Goal: Use online tool/utility: Utilize a website feature to perform a specific function

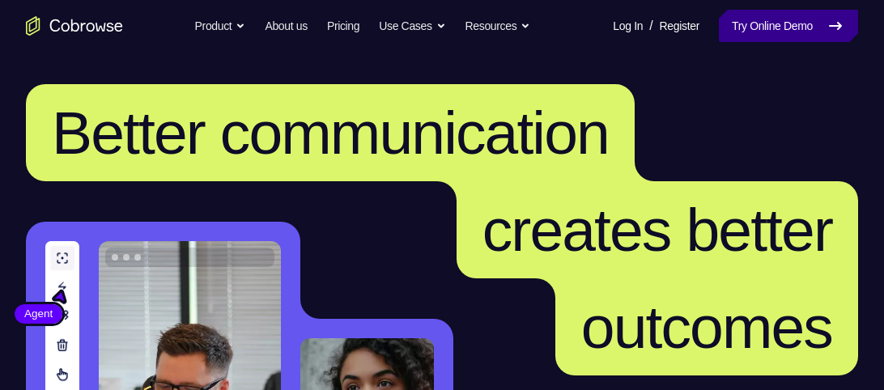
click at [721, 33] on link "Try Online Demo" at bounding box center [788, 26] width 139 height 32
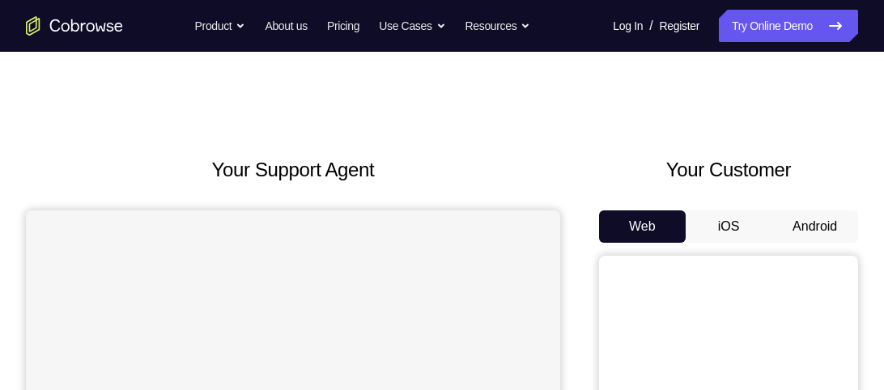
click at [823, 216] on button "Android" at bounding box center [814, 226] width 87 height 32
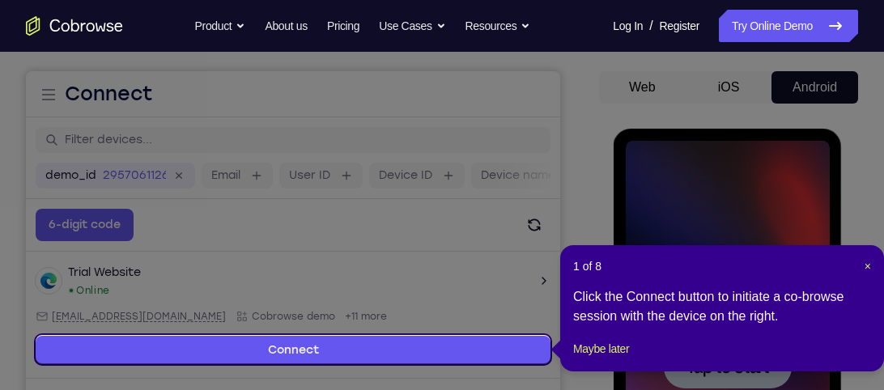
click at [872, 266] on div "1 of 8 × Click the Connect button to initiate a co-browse session with the devi…" at bounding box center [722, 308] width 324 height 126
click at [864, 266] on span "×" at bounding box center [867, 266] width 6 height 13
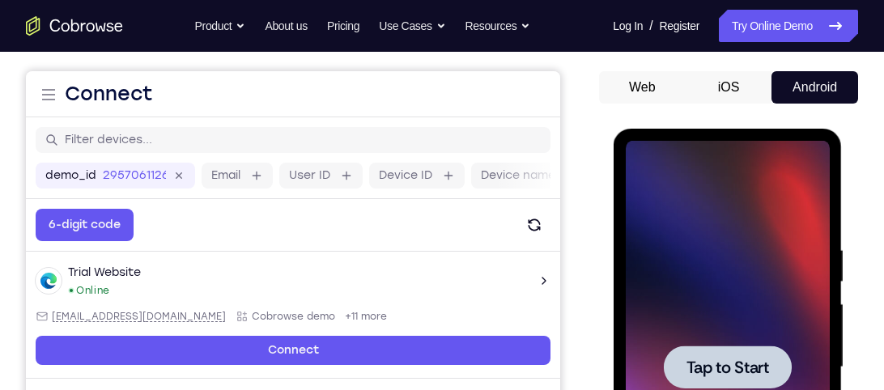
click at [658, 261] on div at bounding box center [727, 367] width 204 height 453
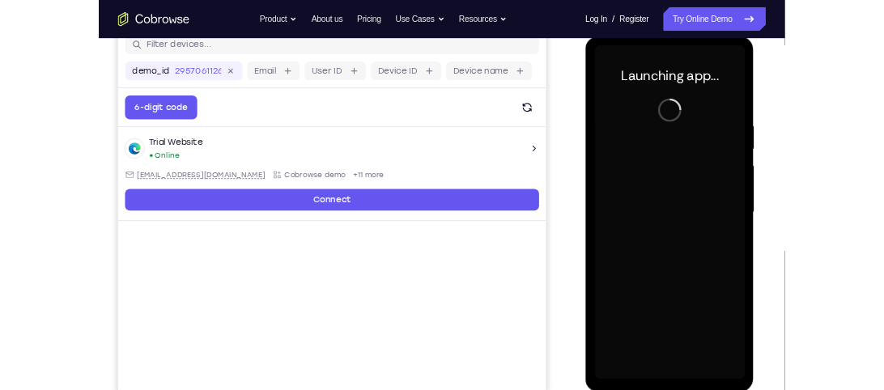
scroll to position [219, 0]
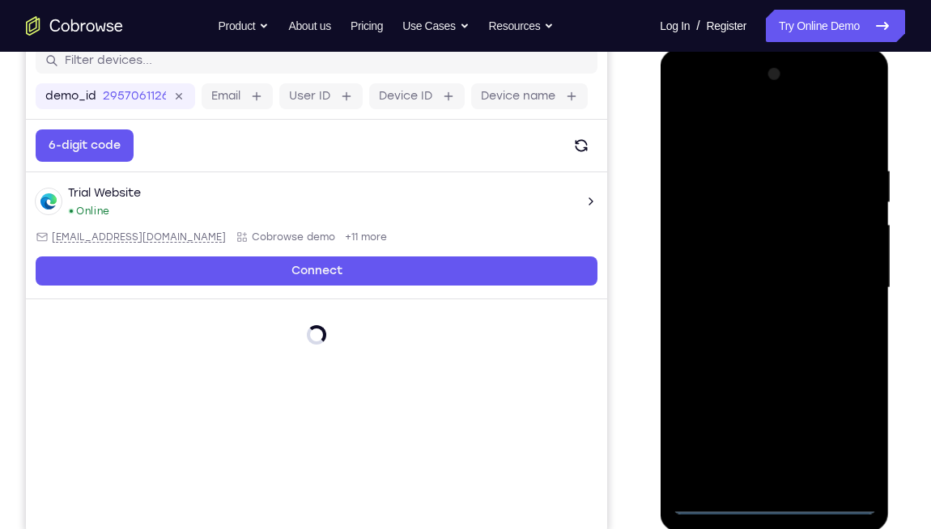
click at [772, 389] on div at bounding box center [774, 288] width 204 height 453
drag, startPoint x: 772, startPoint y: 499, endPoint x: 772, endPoint y: 510, distance: 10.5
click at [772, 389] on div at bounding box center [774, 288] width 204 height 453
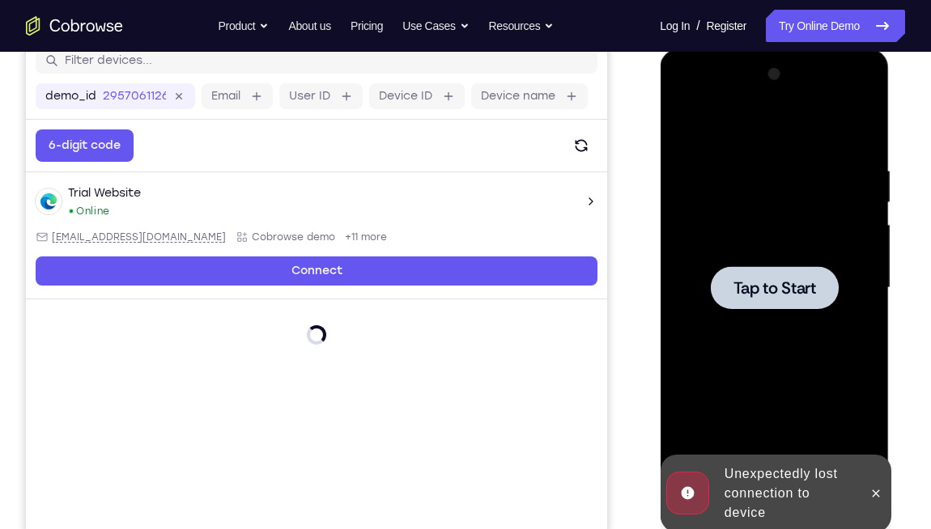
click at [779, 344] on div at bounding box center [774, 288] width 204 height 453
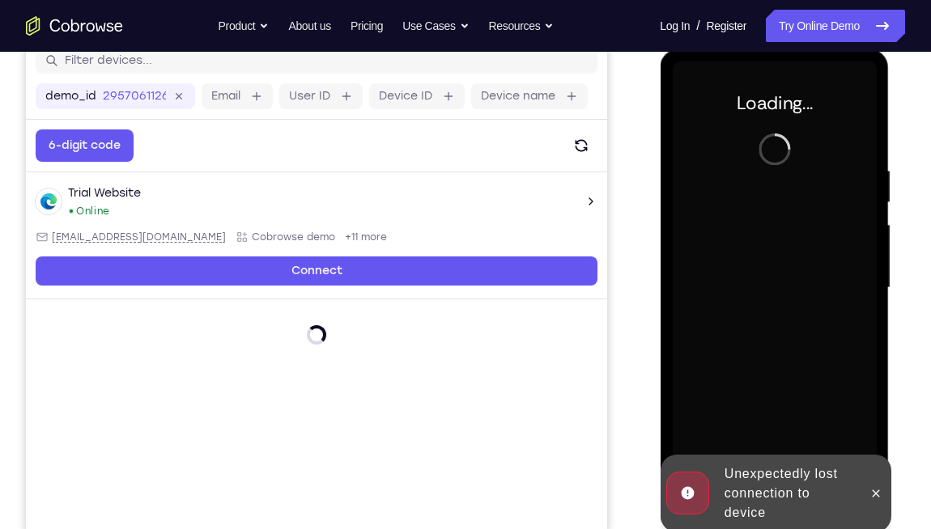
click at [822, 389] on div "Unexpectedly lost connection to device" at bounding box center [788, 493] width 142 height 71
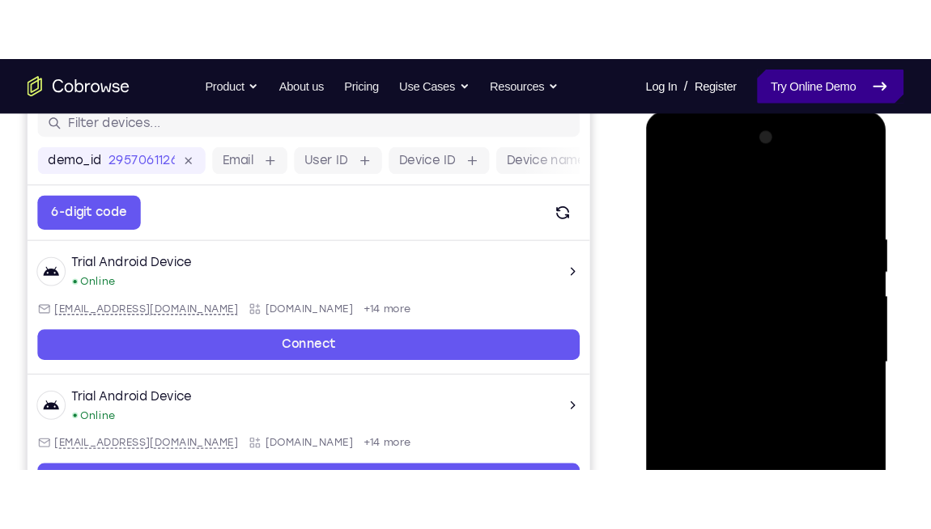
scroll to position [338, 0]
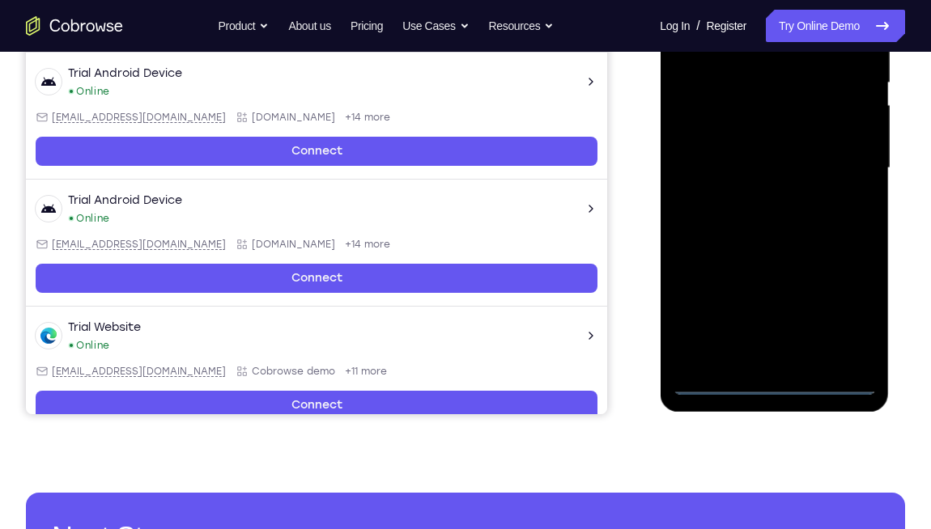
click at [783, 382] on div at bounding box center [774, 168] width 204 height 453
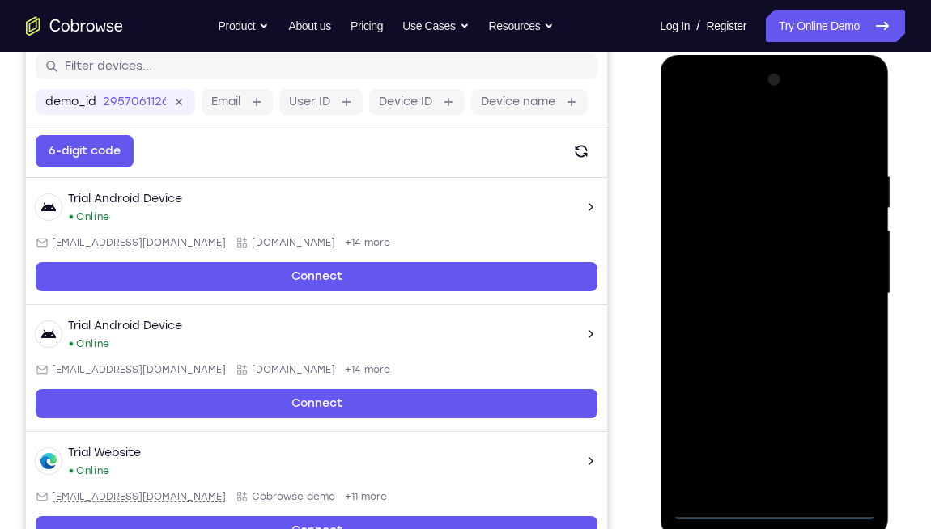
scroll to position [215, 0]
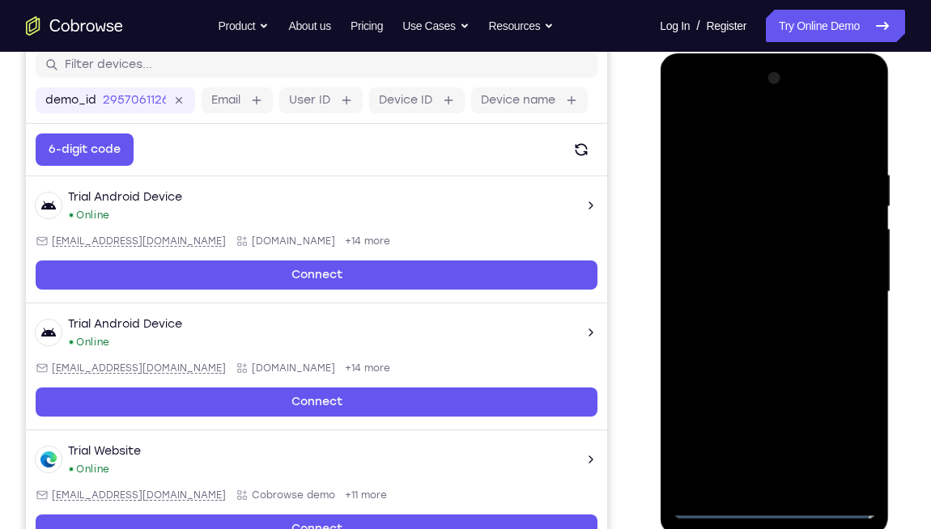
click at [855, 389] on div at bounding box center [774, 292] width 204 height 453
click at [839, 389] on div at bounding box center [774, 292] width 204 height 453
click at [745, 126] on div at bounding box center [774, 292] width 204 height 453
click at [839, 278] on div at bounding box center [774, 292] width 204 height 453
click at [758, 324] on div at bounding box center [774, 292] width 204 height 453
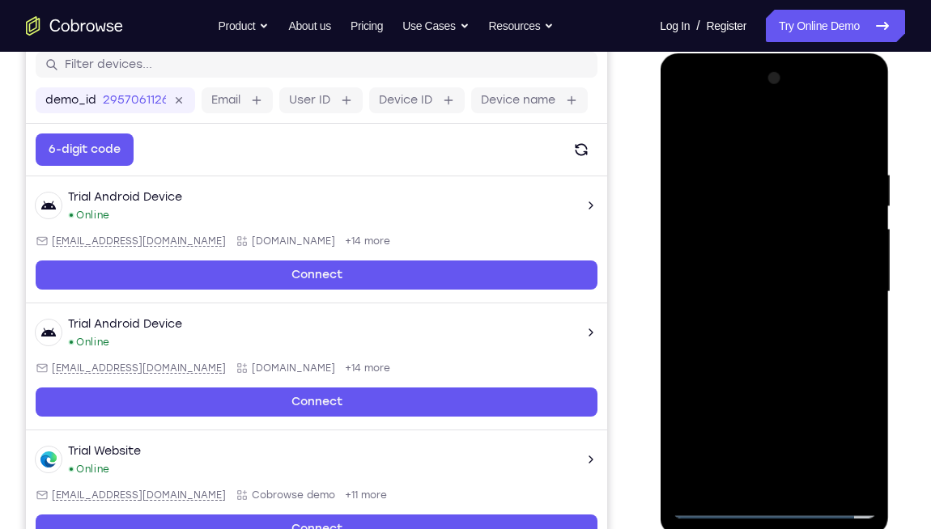
scroll to position [218, 0]
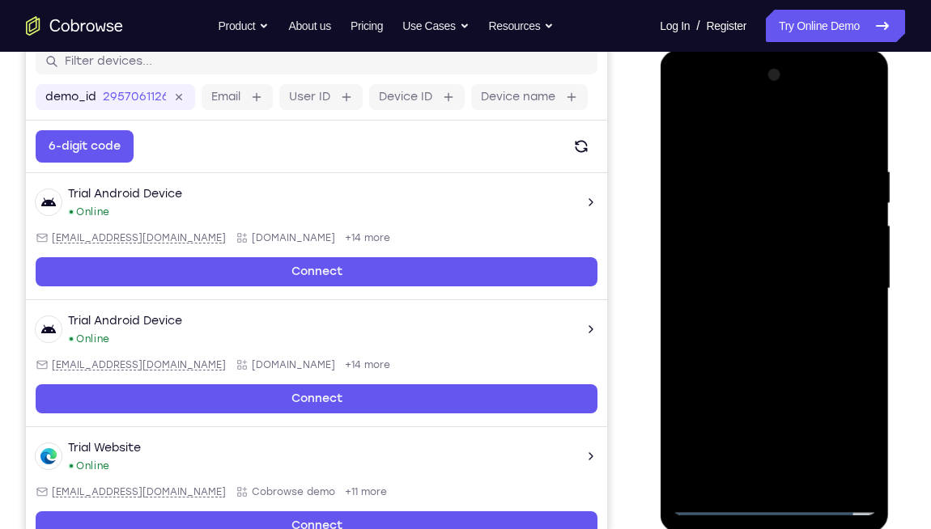
click at [734, 273] on div at bounding box center [774, 288] width 204 height 453
click at [752, 259] on div at bounding box center [774, 288] width 204 height 453
click at [771, 291] on div at bounding box center [774, 288] width 204 height 453
click at [796, 360] on div at bounding box center [774, 288] width 204 height 453
drag, startPoint x: 760, startPoint y: 134, endPoint x: 758, endPoint y: 69, distance: 65.6
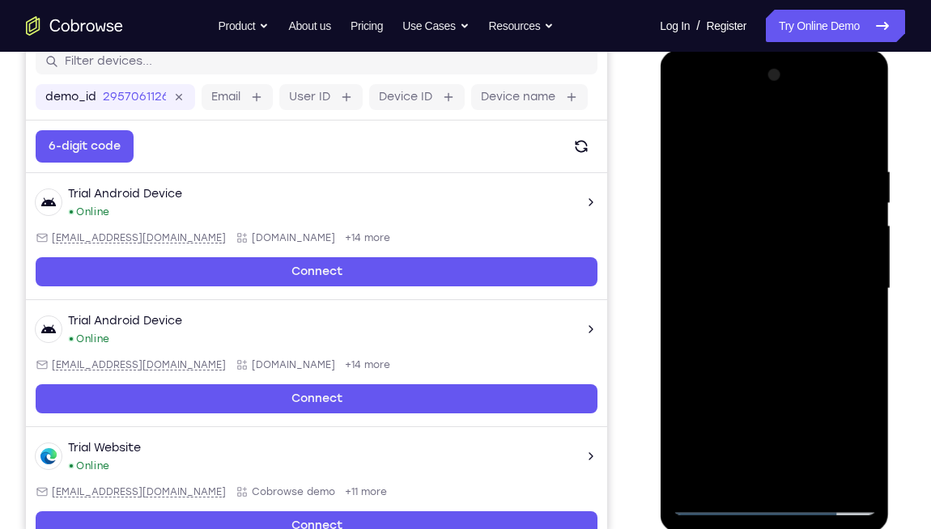
click at [758, 69] on div at bounding box center [774, 288] width 204 height 453
click at [756, 160] on div at bounding box center [774, 288] width 204 height 453
click at [843, 291] on div at bounding box center [774, 288] width 204 height 453
click at [834, 389] on div at bounding box center [774, 288] width 204 height 453
click at [797, 389] on div at bounding box center [774, 288] width 204 height 453
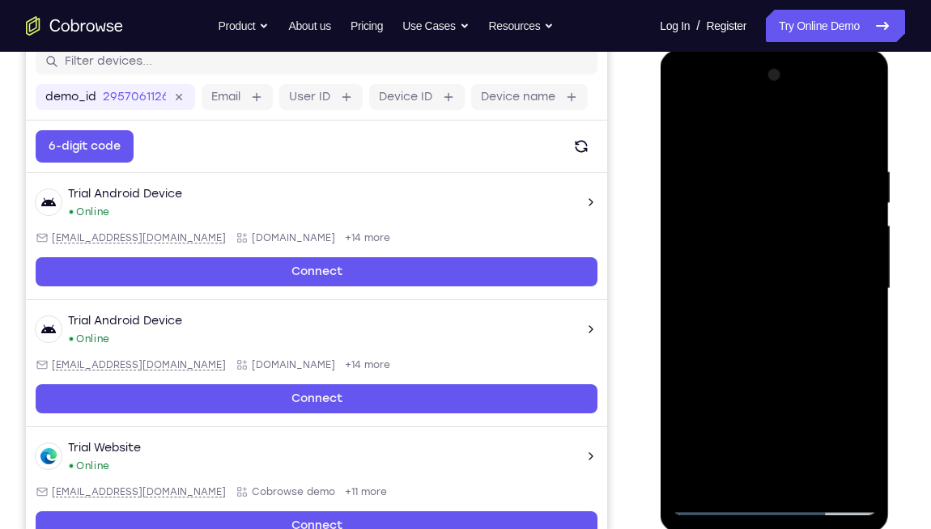
click at [698, 296] on div at bounding box center [774, 288] width 204 height 453
click at [777, 248] on div at bounding box center [774, 288] width 204 height 453
drag, startPoint x: 772, startPoint y: 282, endPoint x: 848, endPoint y: 269, distance: 77.3
click at [848, 269] on div at bounding box center [774, 288] width 204 height 453
click at [856, 297] on div at bounding box center [774, 288] width 204 height 453
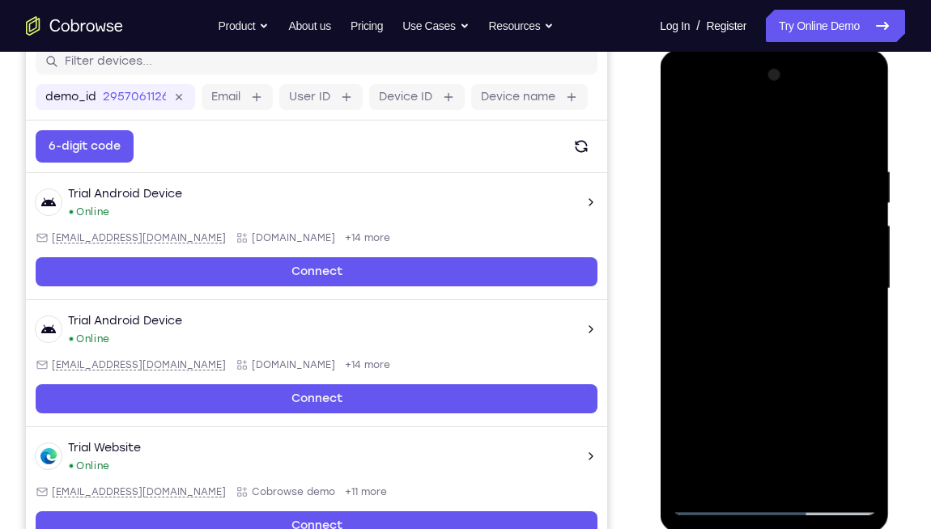
click at [863, 336] on div at bounding box center [774, 288] width 204 height 453
click at [857, 141] on div at bounding box center [774, 288] width 204 height 453
click at [860, 134] on div at bounding box center [774, 288] width 204 height 453
click at [852, 134] on div at bounding box center [774, 288] width 204 height 453
click at [858, 135] on div at bounding box center [774, 288] width 204 height 453
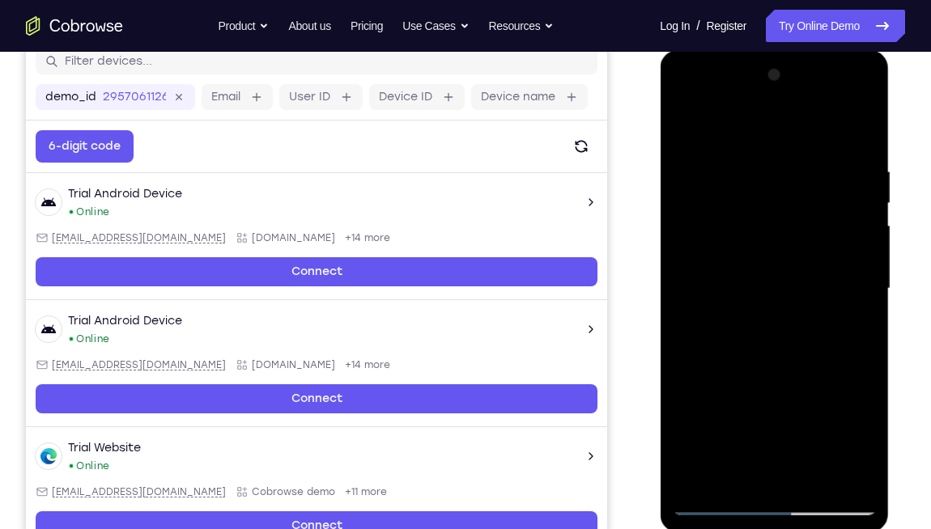
click at [858, 135] on div at bounding box center [774, 288] width 204 height 453
click at [861, 136] on div at bounding box center [774, 288] width 204 height 453
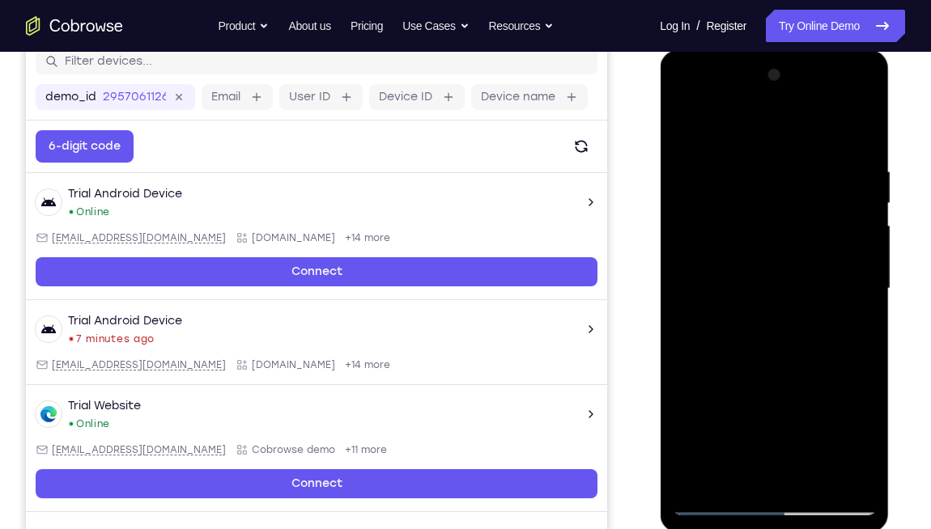
drag, startPoint x: 806, startPoint y: 194, endPoint x: 791, endPoint y: 378, distance: 184.4
click at [791, 378] on div at bounding box center [774, 288] width 204 height 453
